Goal: Task Accomplishment & Management: Complete application form

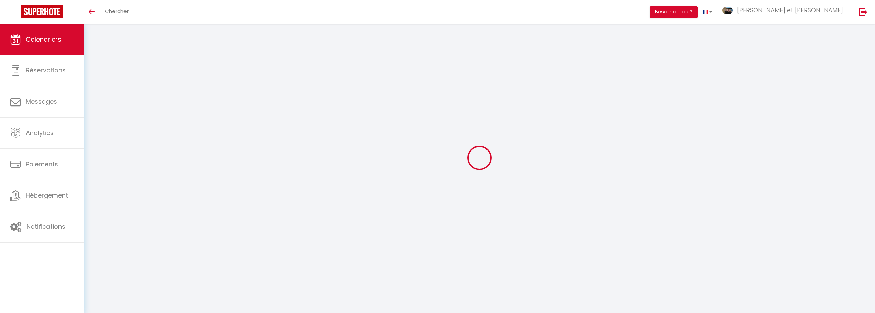
select select
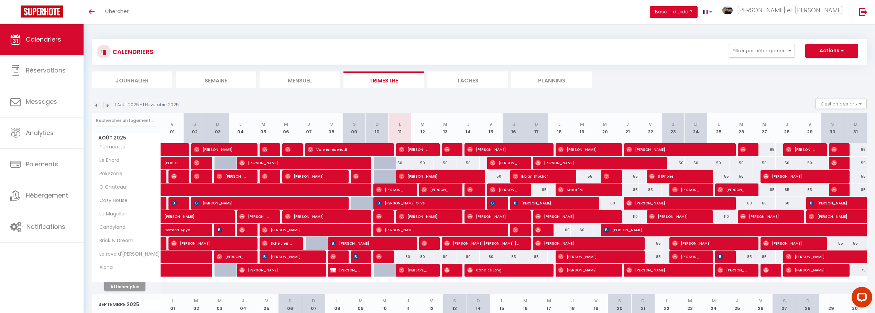
click at [403, 257] on div "80" at bounding box center [399, 257] width 23 height 13
type input "80"
select select "1"
type input "Lun 11 Août 2025"
type input "[DATE] Août 2025"
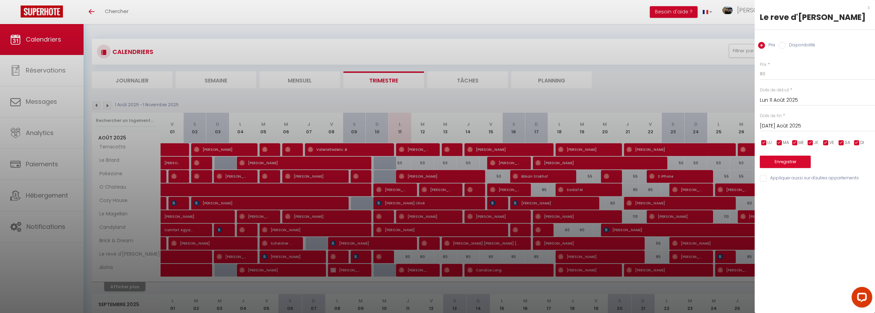
click at [785, 46] on input "Disponibilité" at bounding box center [782, 45] width 7 height 7
radio input "true"
radio input "false"
click at [786, 125] on input "[DATE] Août 2025" at bounding box center [817, 126] width 115 height 9
click at [140, 290] on div at bounding box center [437, 156] width 875 height 313
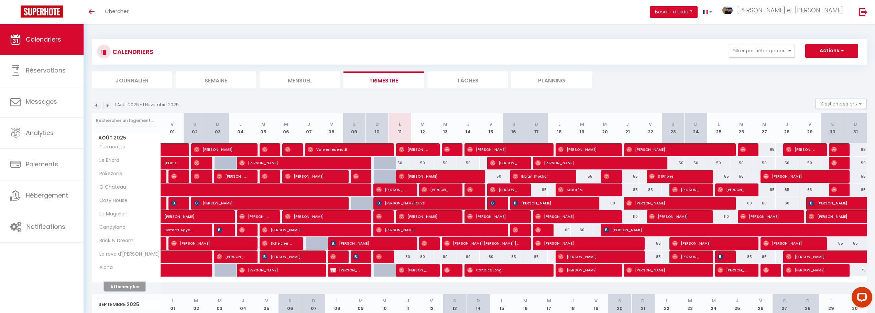
click at [137, 286] on button "Afficher plus" at bounding box center [124, 286] width 41 height 9
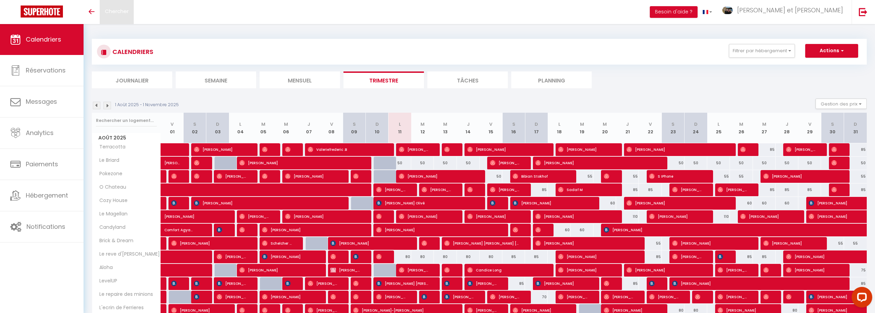
click at [122, 10] on span "Chercher" at bounding box center [117, 11] width 24 height 7
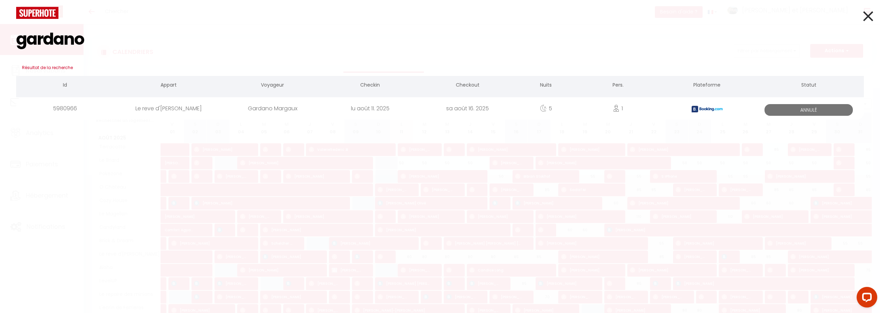
type input "gardano"
click at [260, 107] on div "Gardano Margaux" at bounding box center [273, 108] width 98 height 22
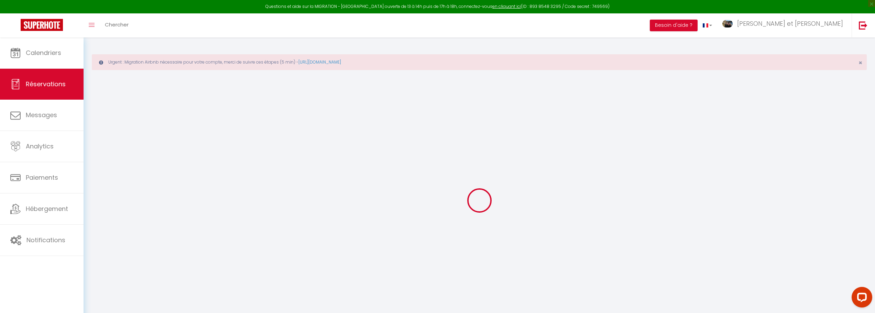
type input "Gardano"
type input "Margaux"
type input "[EMAIL_ADDRESS][DOMAIN_NAME]"
type input "[PHONE_NUMBER]"
type input "."
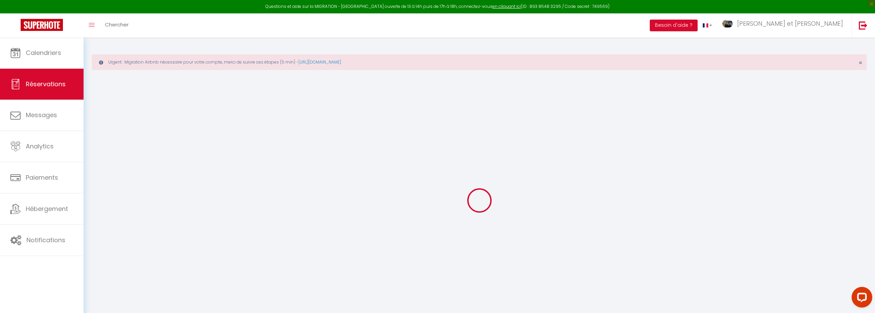
select select "FR"
type input "97.22"
type input "8.22"
select select "46937"
select select "0"
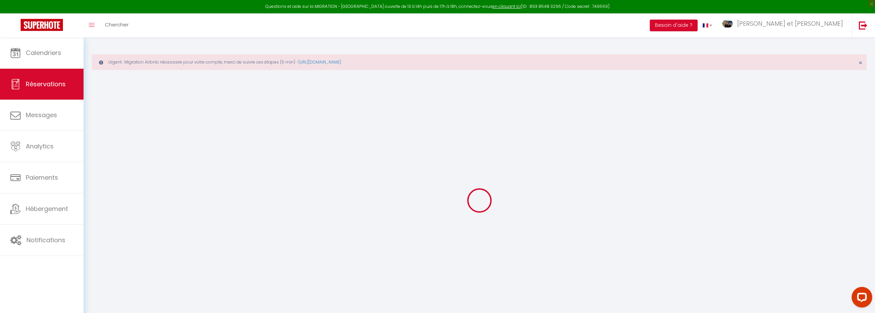
select select
type input "1"
type input "4"
select select "10"
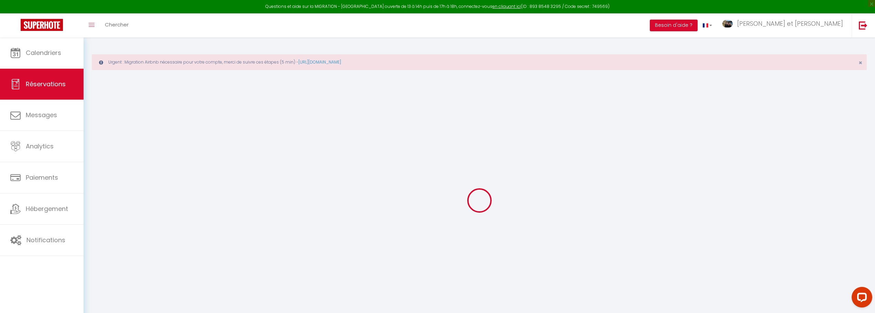
select select
type input "526.9"
checkbox input "false"
type input "587.47"
select select "2"
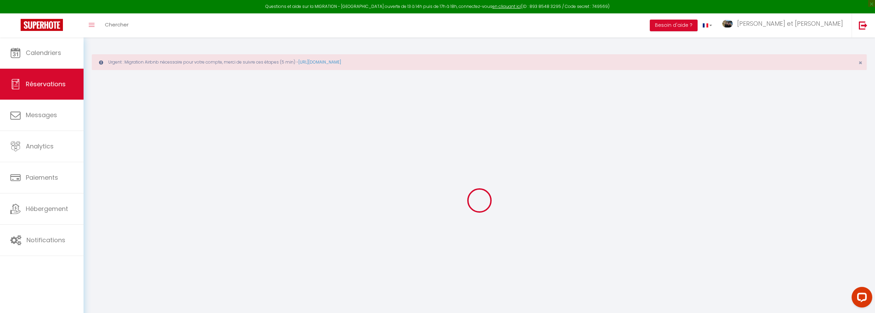
type input "45"
type input "0"
select select
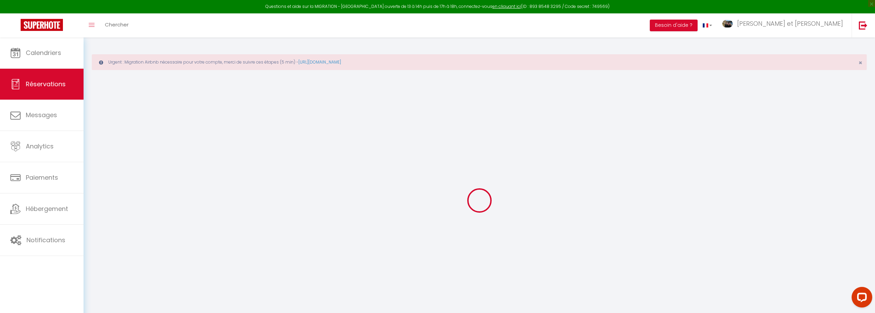
select select "14"
checkbox input "false"
select select
checkbox input "false"
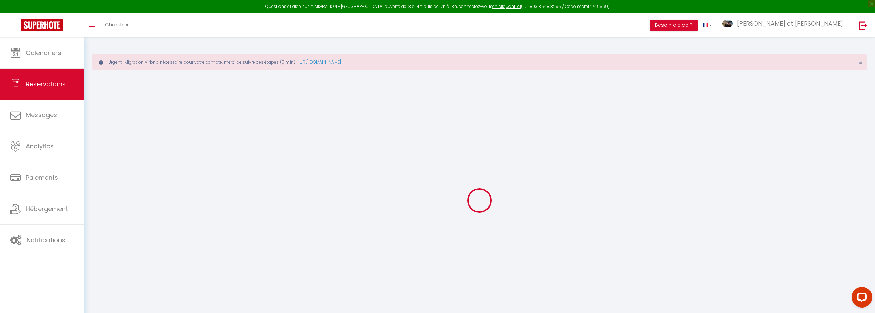
select select
checkbox input "false"
type textarea "** THIS RESERVATION HAS BEEN PRE-PAID ** Reservation has a cancellation grace p…"
select select
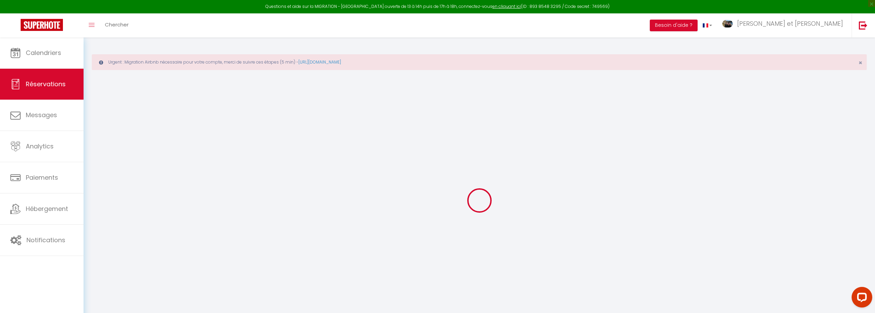
select select
checkbox input "false"
type input "45"
type input "15.57"
select select
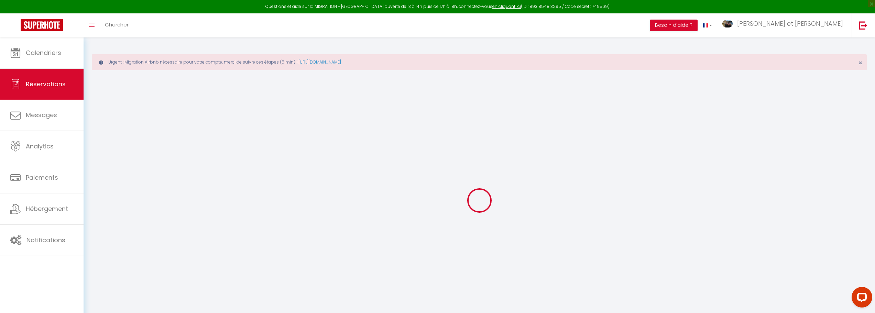
select select
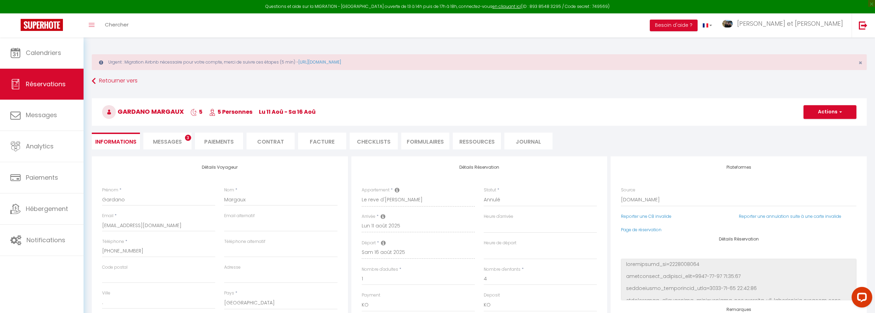
checkbox input "false"
select select
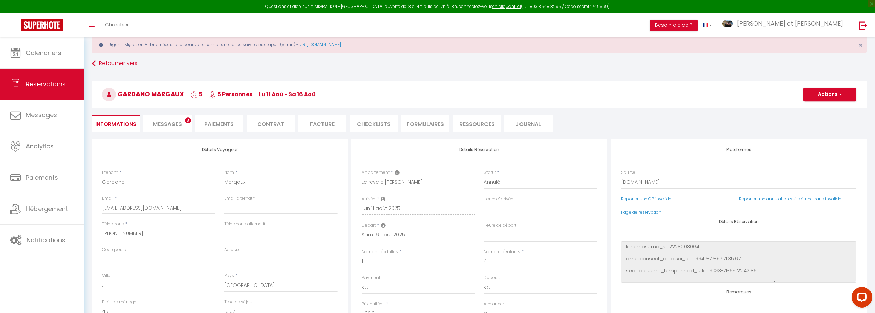
scroll to position [34, 0]
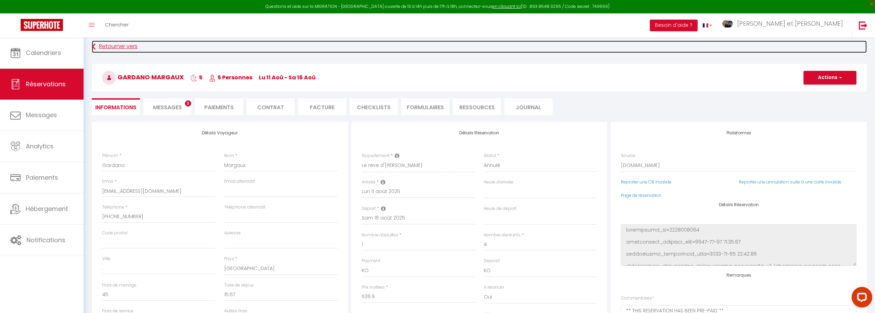
click at [606, 47] on link "Retourner vers" at bounding box center [479, 47] width 775 height 12
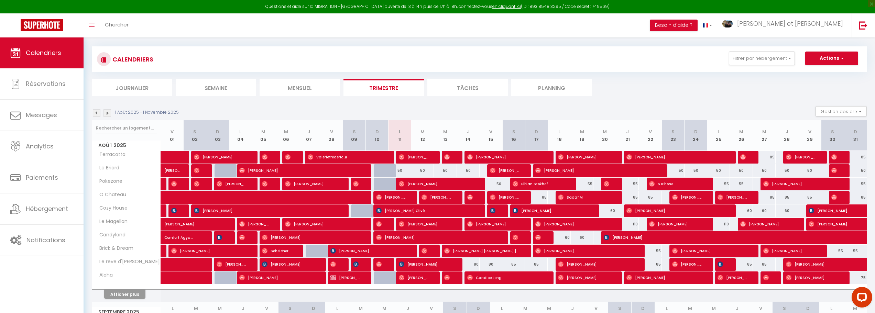
scroll to position [34, 0]
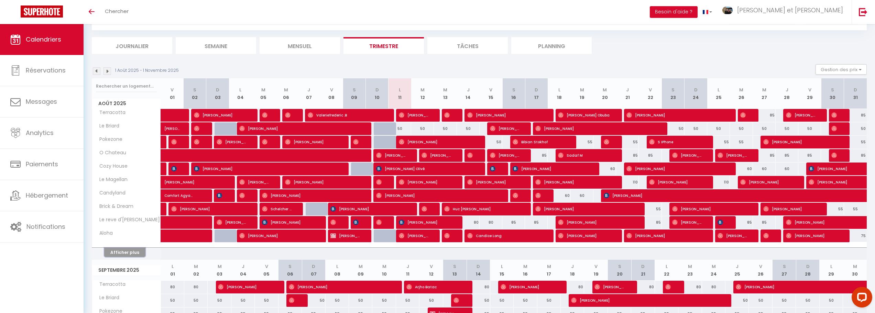
click at [125, 256] on button "Afficher plus" at bounding box center [124, 252] width 41 height 9
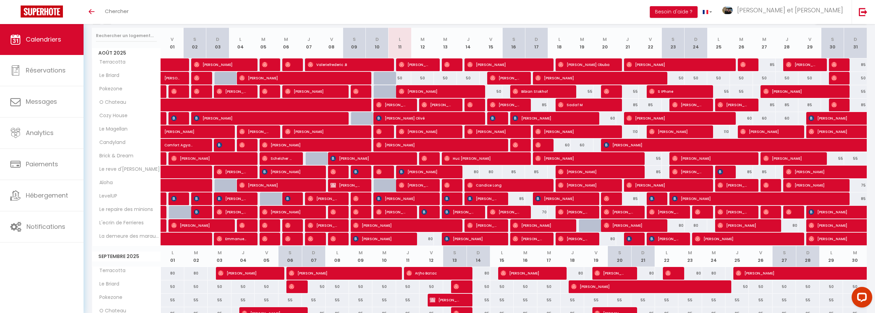
scroll to position [69, 0]
